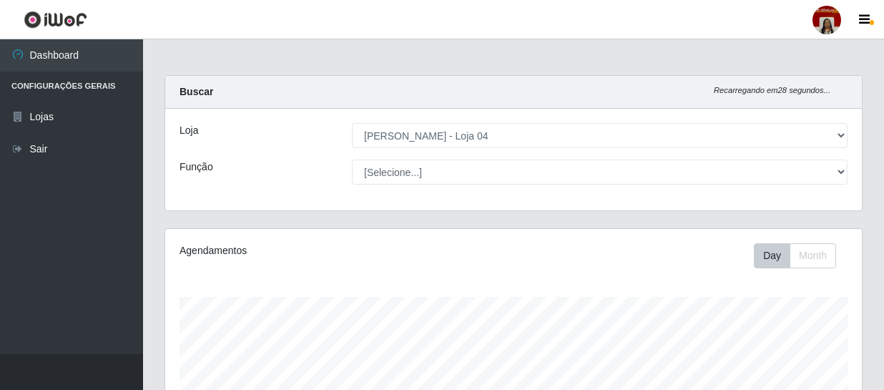
select select "251"
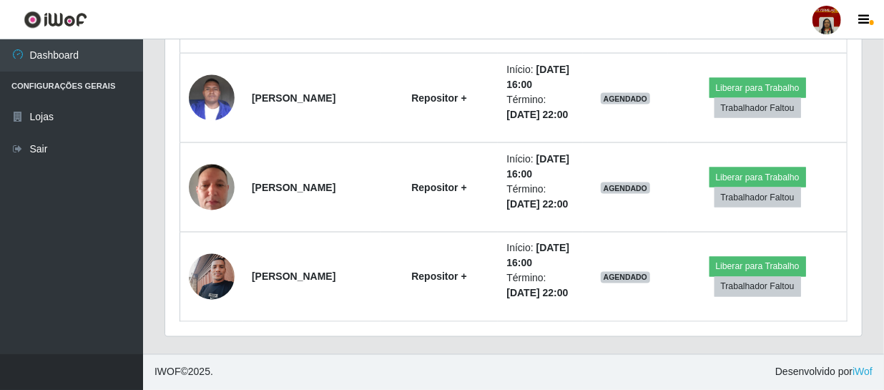
scroll to position [3694, 0]
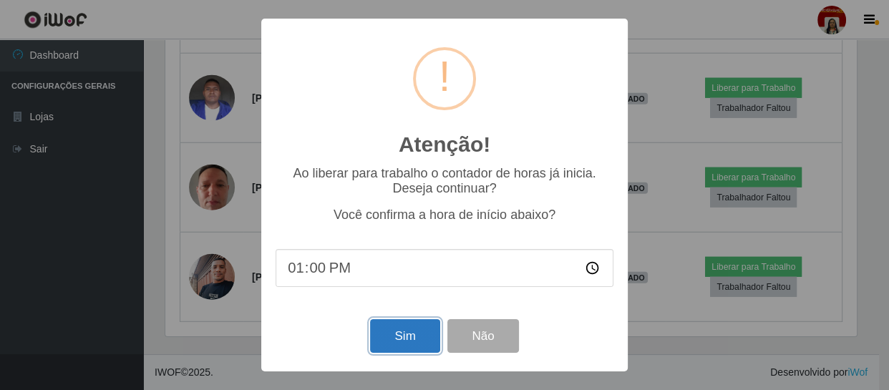
click at [388, 333] on button "Sim" at bounding box center [404, 336] width 69 height 34
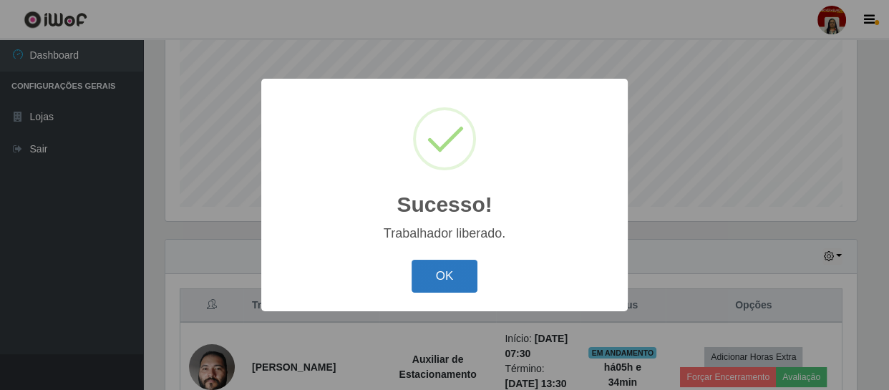
click at [443, 268] on button "OK" at bounding box center [444, 277] width 67 height 34
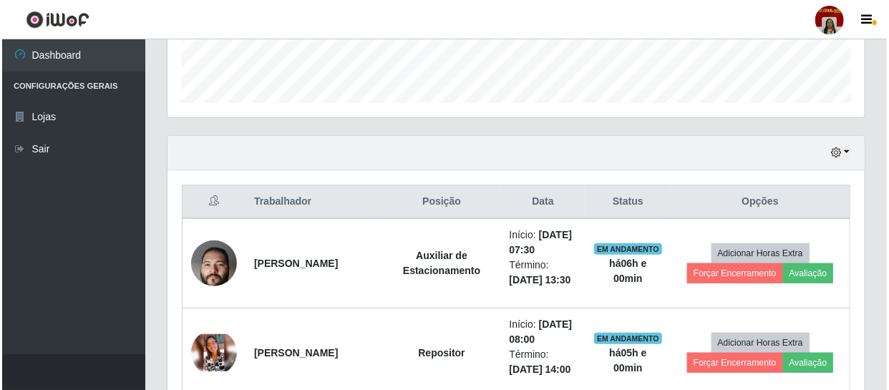
scroll to position [386, 0]
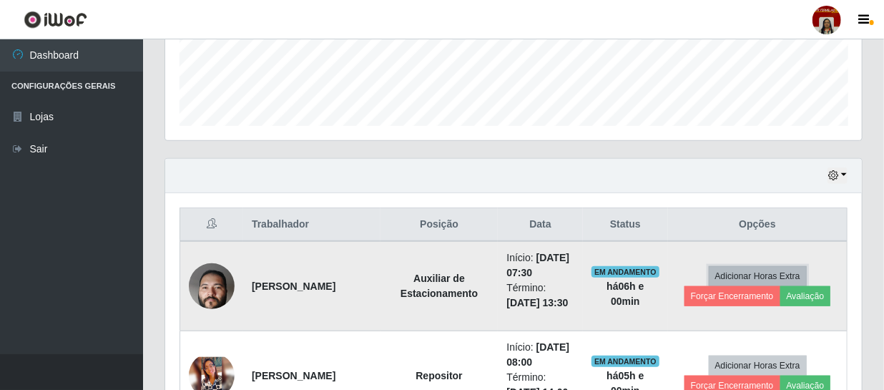
click at [783, 286] on button "Adicionar Horas Extra" at bounding box center [758, 276] width 98 height 20
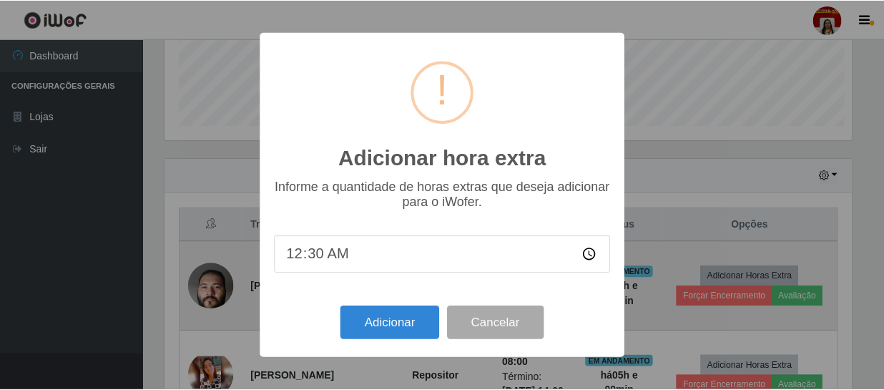
scroll to position [297, 690]
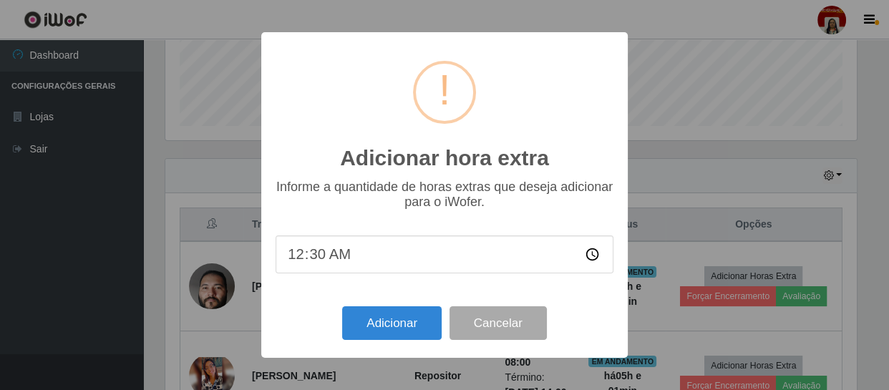
click at [690, 354] on div "Adicionar hora extra × Informe a quantidade de horas extras que deseja adiciona…" at bounding box center [444, 195] width 889 height 390
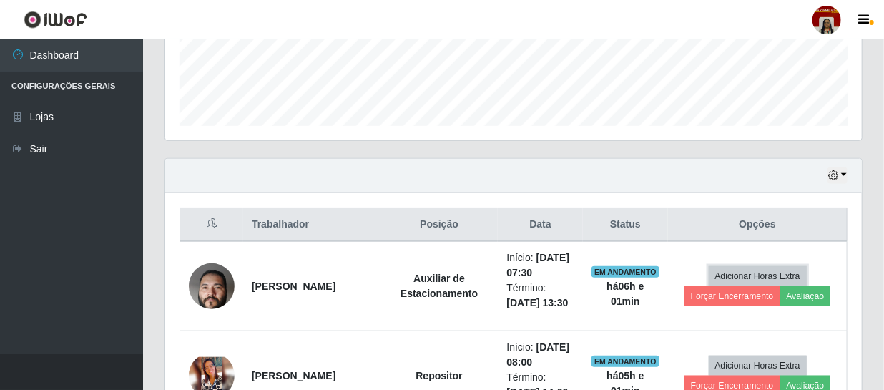
scroll to position [297, 697]
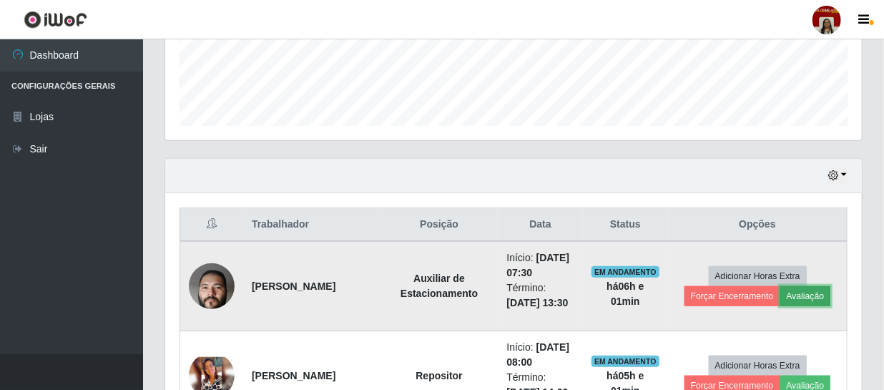
click at [804, 306] on button "Avaliação" at bounding box center [806, 296] width 51 height 20
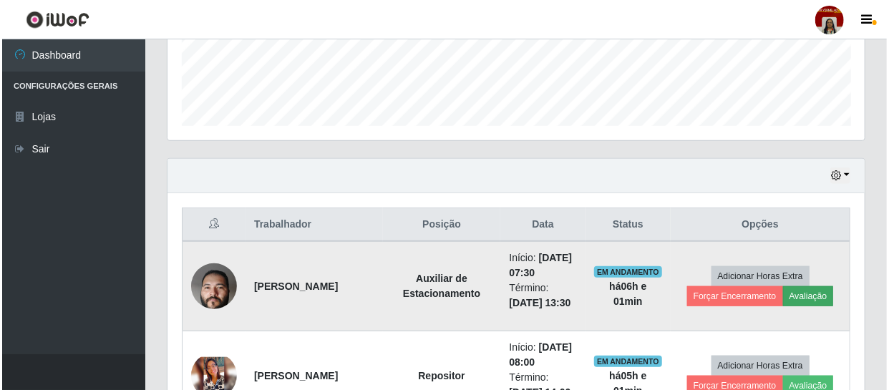
scroll to position [297, 690]
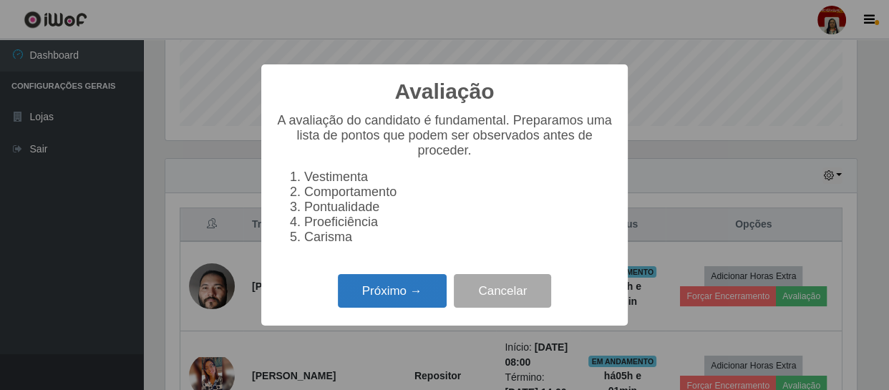
click at [417, 298] on button "Próximo →" at bounding box center [392, 291] width 109 height 34
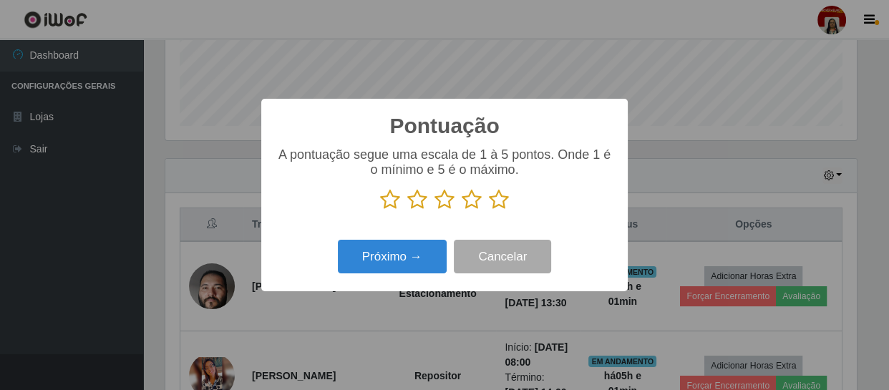
click at [497, 192] on icon at bounding box center [499, 199] width 20 height 21
click at [489, 210] on input "radio" at bounding box center [489, 210] width 0 height 0
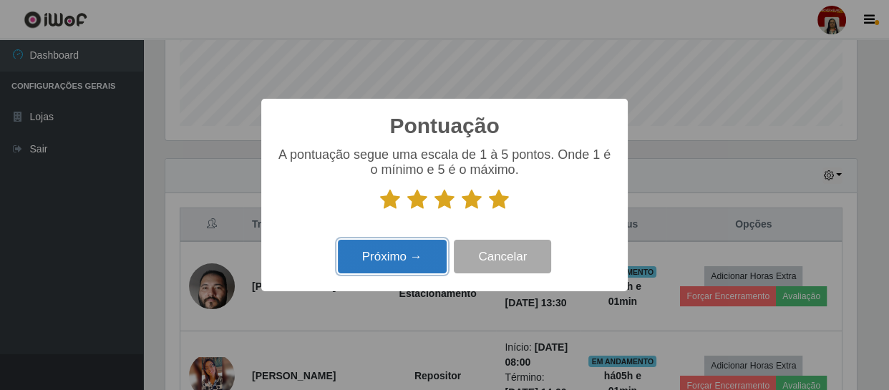
click at [424, 258] on button "Próximo →" at bounding box center [392, 257] width 109 height 34
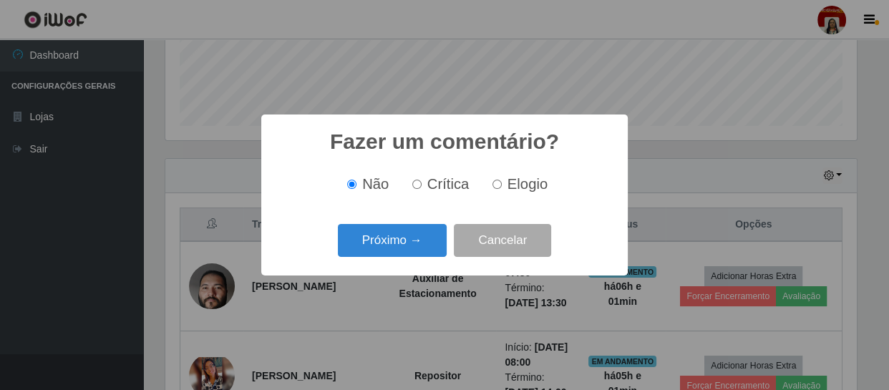
click at [425, 259] on div "Próximo → Cancelar" at bounding box center [444, 240] width 338 height 41
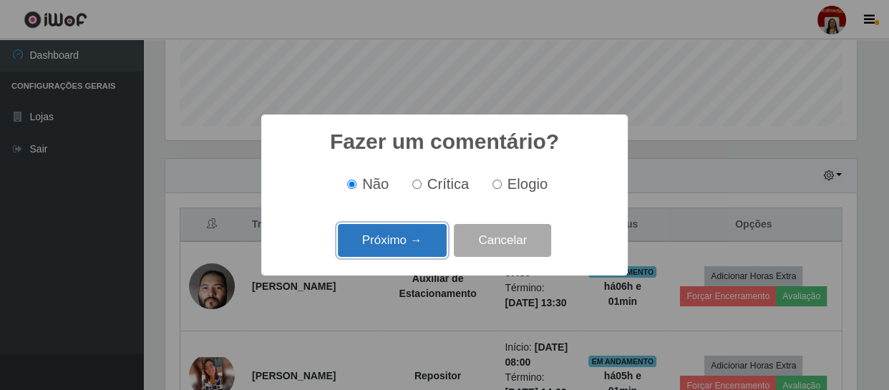
click at [424, 241] on button "Próximo →" at bounding box center [392, 241] width 109 height 34
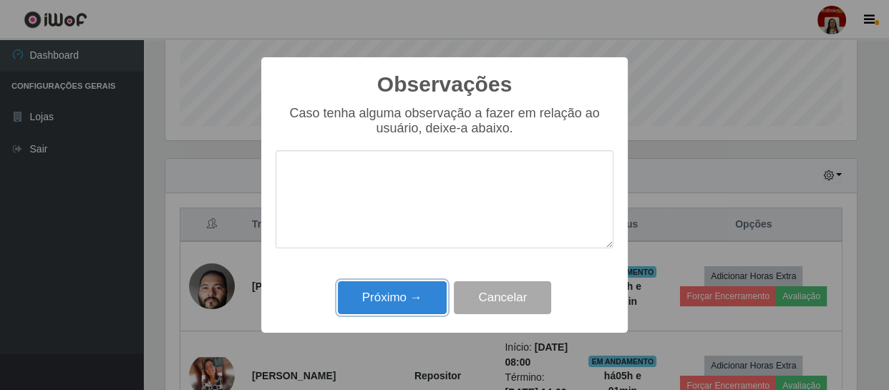
drag, startPoint x: 425, startPoint y: 299, endPoint x: 496, endPoint y: 300, distance: 70.8
click at [428, 300] on button "Próximo →" at bounding box center [392, 298] width 109 height 34
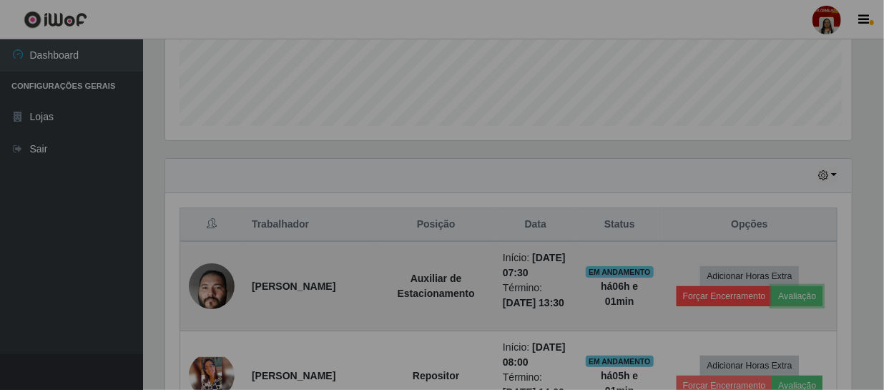
scroll to position [297, 697]
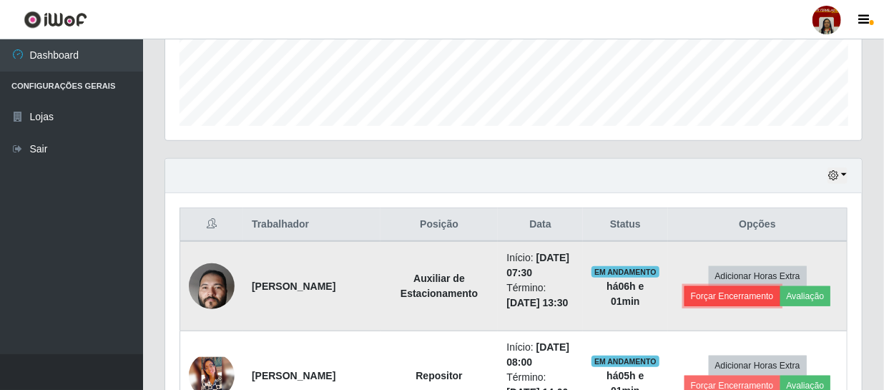
click at [752, 306] on button "Forçar Encerramento" at bounding box center [733, 296] width 96 height 20
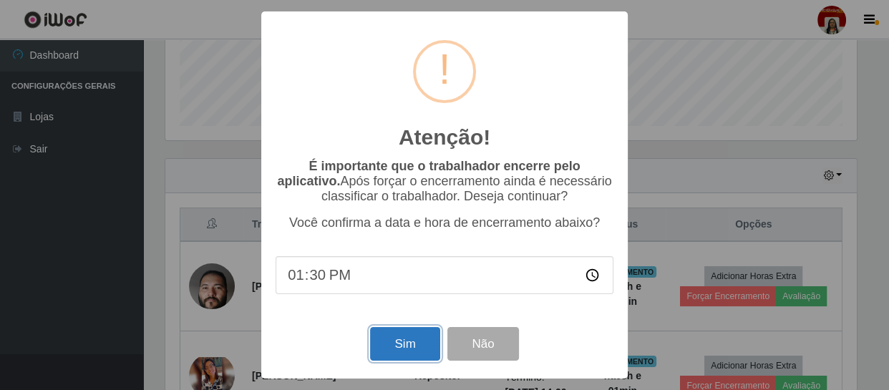
click at [408, 351] on button "Sim" at bounding box center [404, 344] width 69 height 34
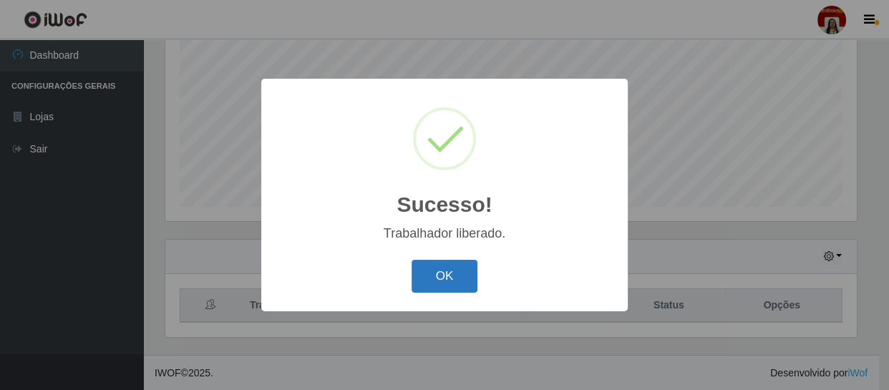
click at [469, 274] on button "OK" at bounding box center [444, 277] width 67 height 34
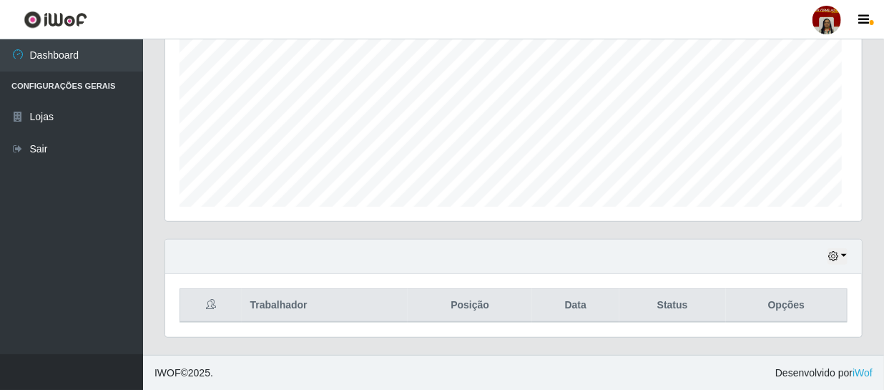
scroll to position [297, 697]
